Goal: Complete application form: Complete application form

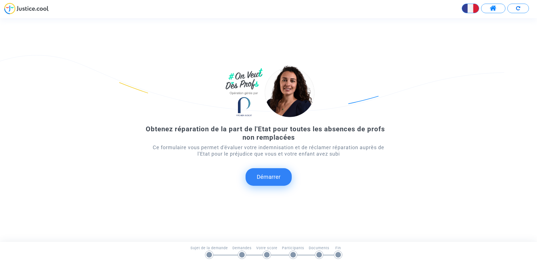
click at [273, 176] on button "Démarrer" at bounding box center [268, 176] width 46 height 17
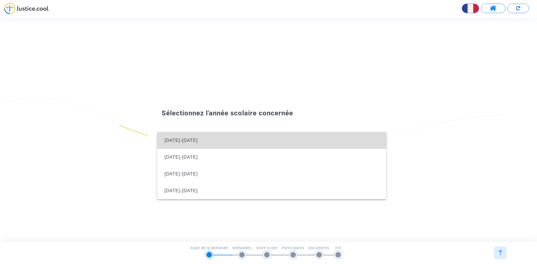
click at [264, 136] on span "[DATE]-[DATE]" at bounding box center [272, 140] width 220 height 17
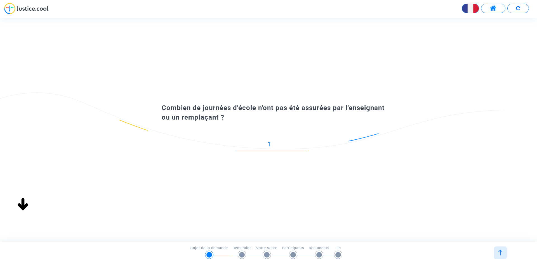
click at [305, 144] on input "1" at bounding box center [271, 145] width 73 height 8
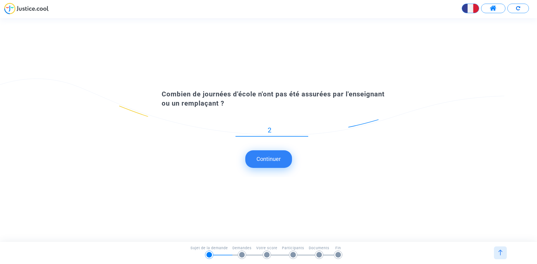
click at [303, 129] on input "2" at bounding box center [271, 131] width 73 height 8
click at [303, 129] on input "3" at bounding box center [271, 131] width 73 height 8
click at [303, 129] on input "4" at bounding box center [271, 131] width 73 height 8
click at [303, 129] on input "5" at bounding box center [271, 131] width 73 height 8
click at [303, 129] on input "6" at bounding box center [271, 131] width 73 height 8
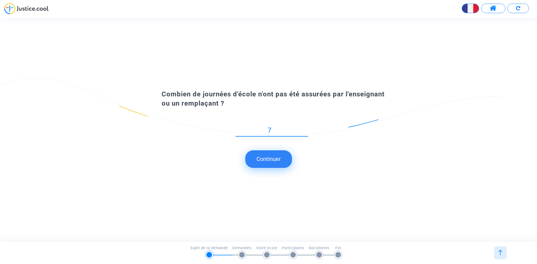
click at [303, 129] on input "7" at bounding box center [271, 131] width 73 height 8
click at [303, 129] on input "8" at bounding box center [271, 131] width 73 height 8
drag, startPoint x: 303, startPoint y: 129, endPoint x: 268, endPoint y: 157, distance: 45.3
click at [268, 134] on input "-12" at bounding box center [271, 131] width 73 height 8
click at [305, 129] on input "-11" at bounding box center [271, 131] width 73 height 8
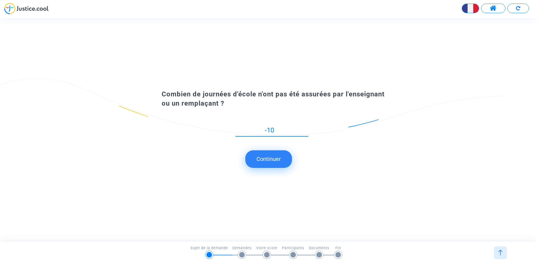
click at [305, 129] on input "-10" at bounding box center [271, 131] width 73 height 8
click at [305, 129] on input "-9" at bounding box center [271, 131] width 73 height 8
type input "15"
click at [305, 129] on input "15" at bounding box center [271, 131] width 73 height 8
click at [274, 157] on button "Continuer" at bounding box center [268, 158] width 47 height 17
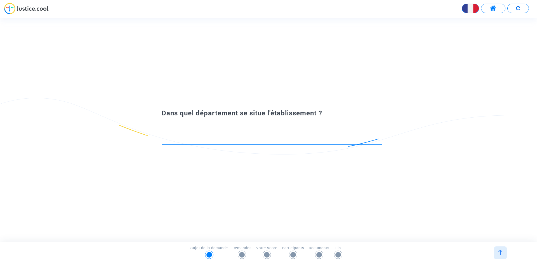
click at [274, 140] on input at bounding box center [272, 140] width 220 height 6
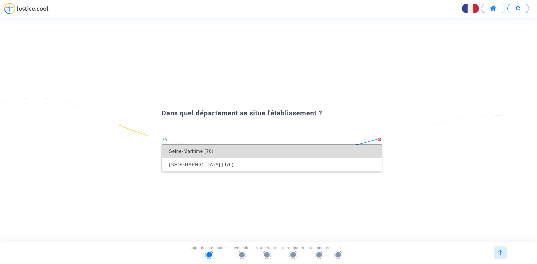
click at [271, 151] on span "Seine-Maritime (76)" at bounding box center [271, 152] width 211 height 16
type input "Seine-Maritime (76)"
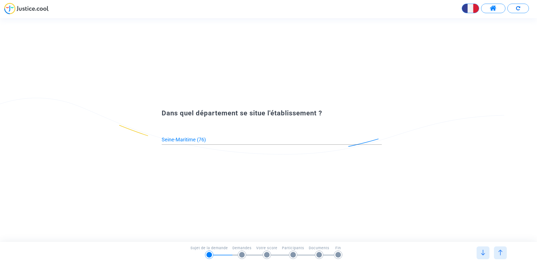
drag, startPoint x: 536, startPoint y: 158, endPoint x: 536, endPoint y: 190, distance: 31.9
click at [536, 190] on div "Dans quel département se situe l'établissement ? Seine-Maritime (76)" at bounding box center [268, 130] width 537 height 224
click at [491, 6] on span at bounding box center [492, 8] width 7 height 7
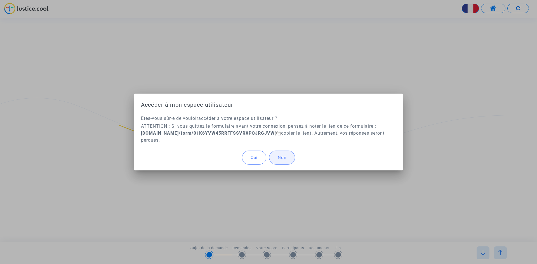
click at [284, 158] on span "Non" at bounding box center [282, 157] width 9 height 5
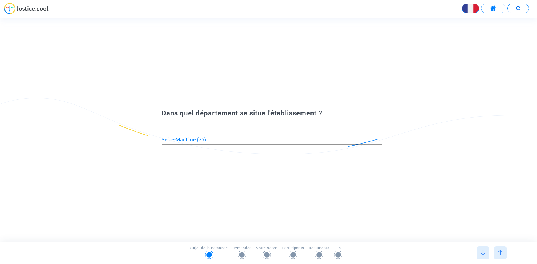
drag, startPoint x: 536, startPoint y: 113, endPoint x: 534, endPoint y: 150, distance: 37.8
click at [534, 150] on div "Dans quel département se situe l'établissement ? Seine-Maritime (76)" at bounding box center [268, 130] width 537 height 48
